Goal: Information Seeking & Learning: Learn about a topic

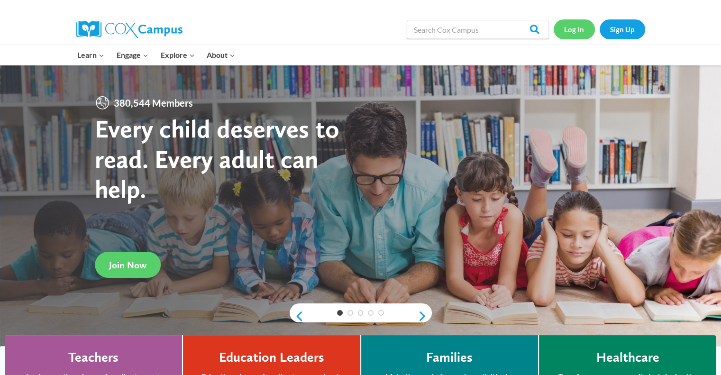
click at [576, 30] on link "Log In" at bounding box center [574, 28] width 41 height 19
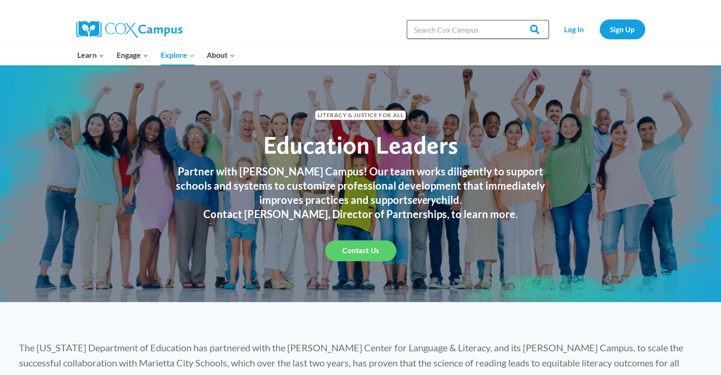
click at [497, 30] on input "Search in [URL][DOMAIN_NAME]" at bounding box center [478, 29] width 142 height 19
type input "resources"
click at [512, 20] on input "Search" at bounding box center [530, 29] width 37 height 19
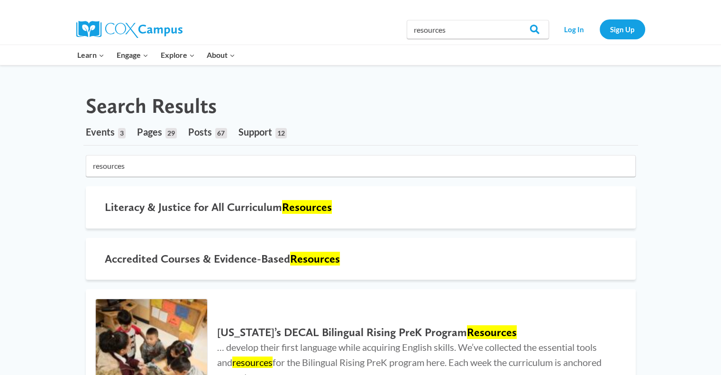
drag, startPoint x: 728, startPoint y: 48, endPoint x: 692, endPoint y: -6, distance: 64.7
click at [580, 27] on link "Log In" at bounding box center [574, 28] width 41 height 19
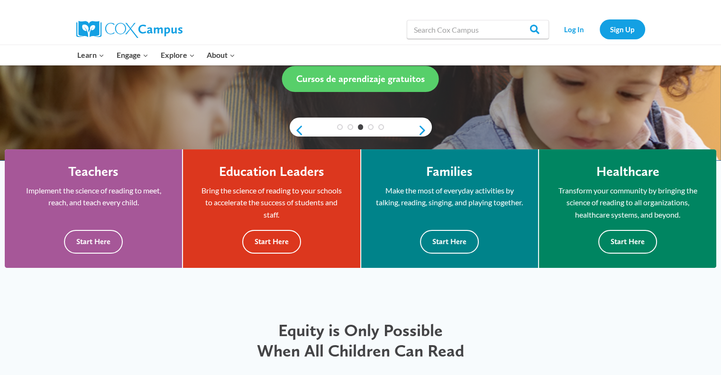
scroll to position [177, 0]
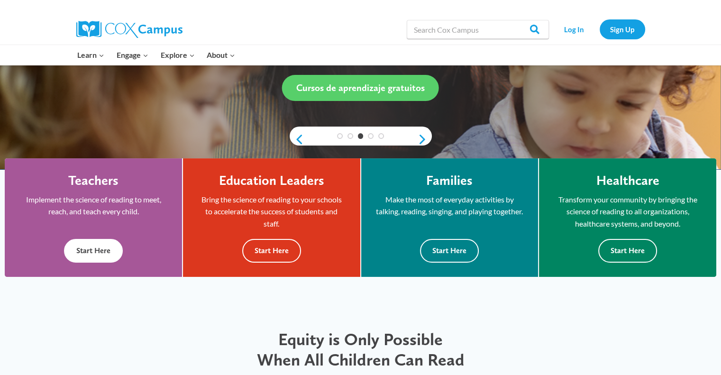
click at [88, 251] on button "Start Here" at bounding box center [93, 250] width 59 height 23
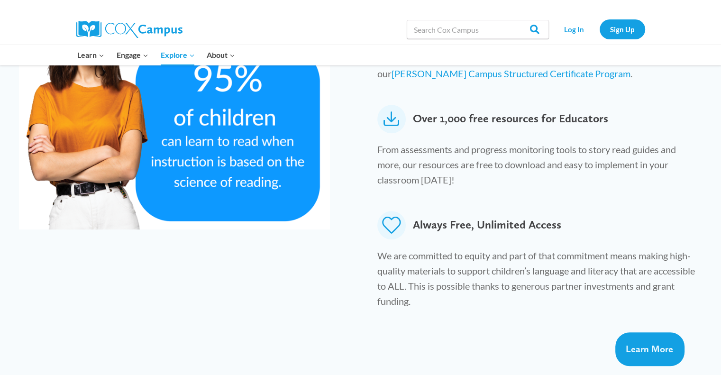
scroll to position [542, 0]
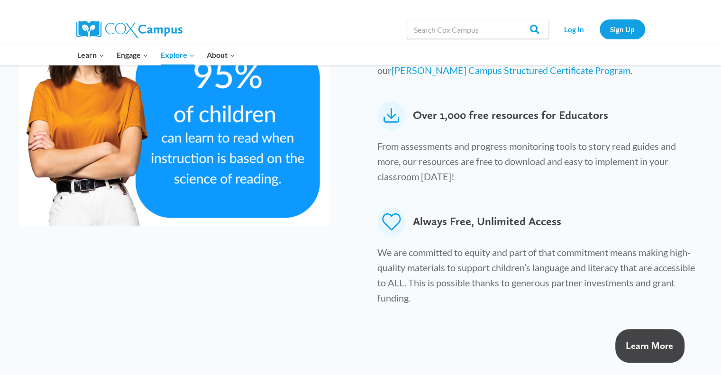
click at [651, 340] on span "Learn More" at bounding box center [649, 345] width 47 height 11
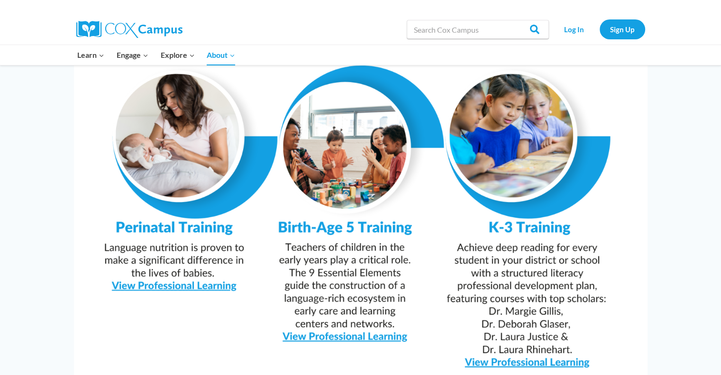
scroll to position [831, 0]
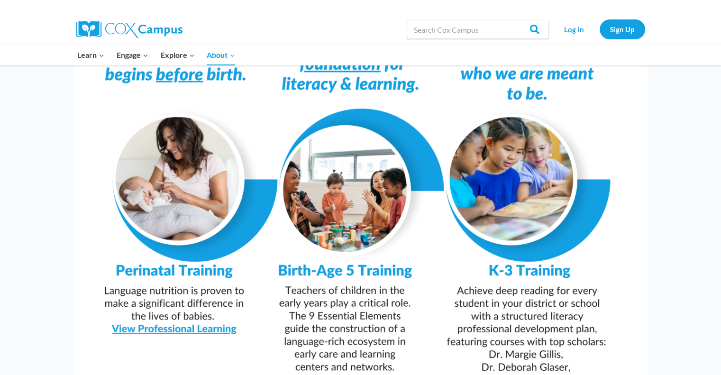
click at [530, 247] on img at bounding box center [361, 216] width 574 height 405
click at [572, 32] on link "Log In" at bounding box center [574, 28] width 41 height 19
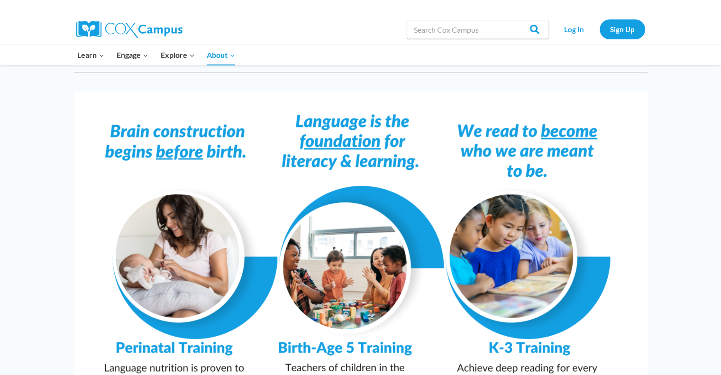
scroll to position [576, 0]
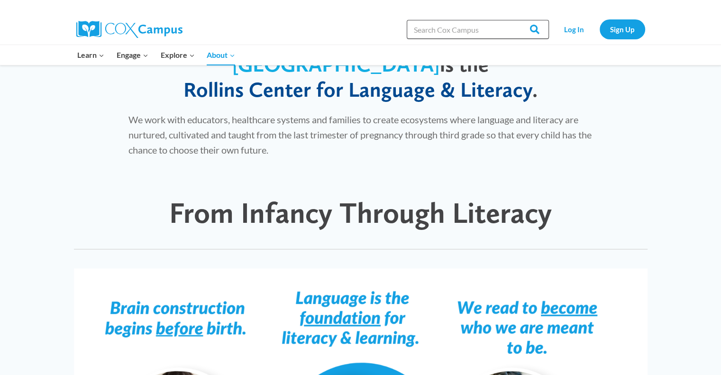
click at [485, 31] on input "Search in [URL][DOMAIN_NAME]" at bounding box center [478, 29] width 142 height 19
type input "lesson plans"
click at [512, 20] on input "Search" at bounding box center [530, 29] width 37 height 19
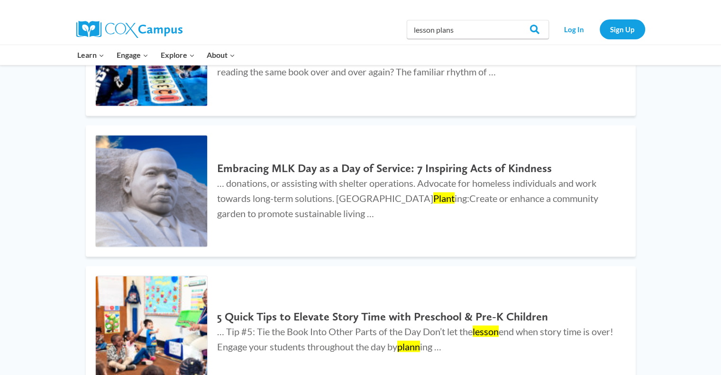
scroll to position [310, 0]
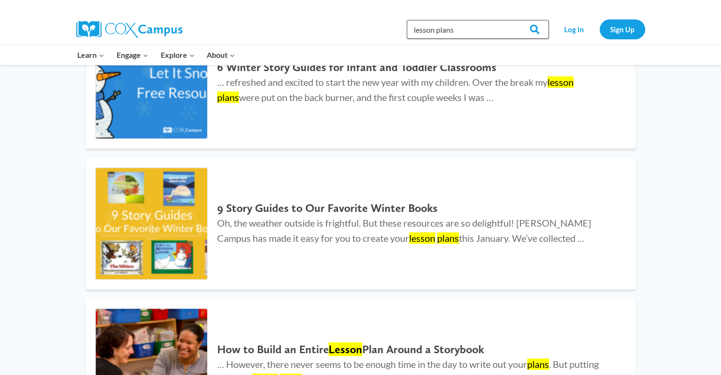
click at [503, 30] on input "lesson plans" at bounding box center [478, 29] width 142 height 19
type input "l"
type input "student activities"
click at [512, 20] on input "Search" at bounding box center [530, 29] width 37 height 19
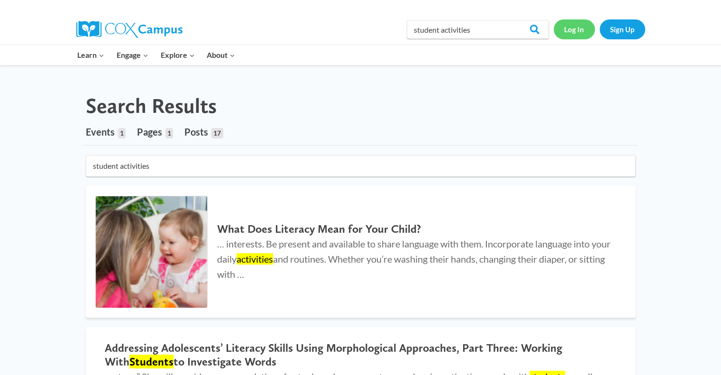
click at [564, 31] on link "Log In" at bounding box center [574, 28] width 41 height 19
